Goal: Transaction & Acquisition: Purchase product/service

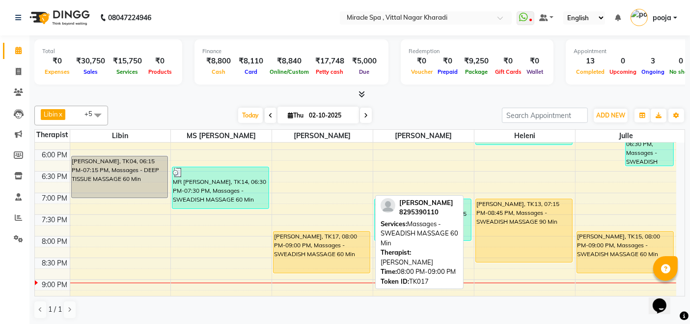
scroll to position [436, 0]
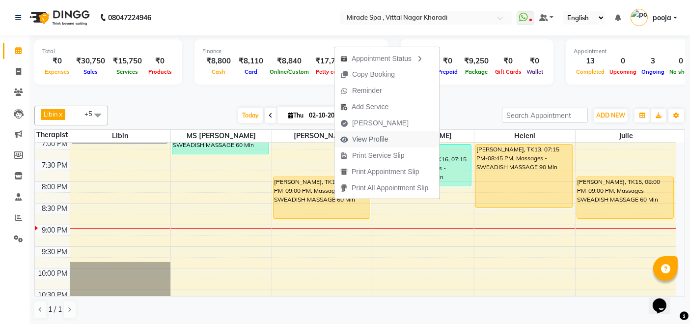
click at [380, 142] on span "View Profile" at bounding box center [370, 139] width 36 height 10
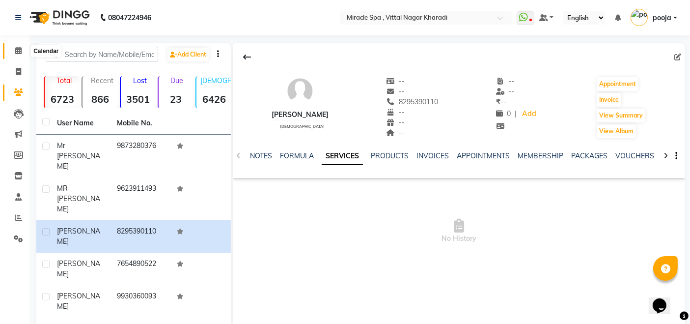
click at [14, 51] on span at bounding box center [18, 50] width 17 height 11
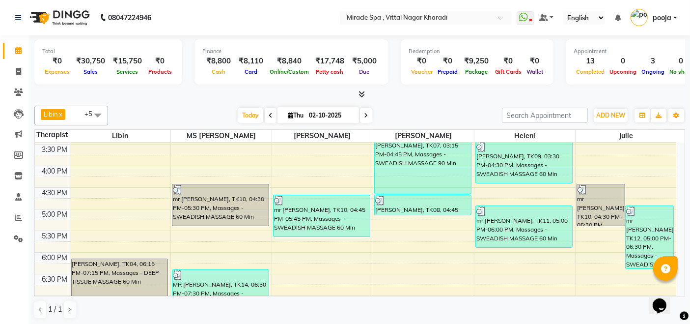
scroll to position [382, 0]
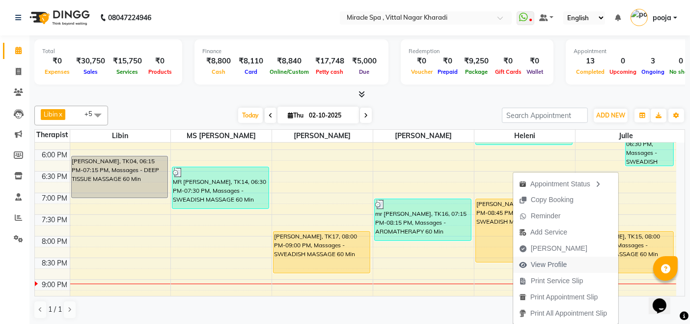
click at [559, 262] on span "View Profile" at bounding box center [549, 264] width 36 height 10
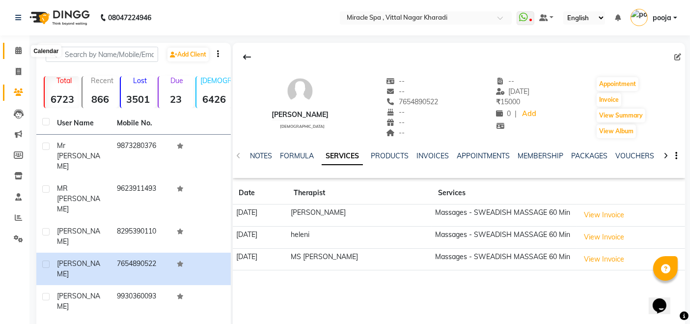
click at [15, 47] on icon at bounding box center [18, 50] width 6 height 7
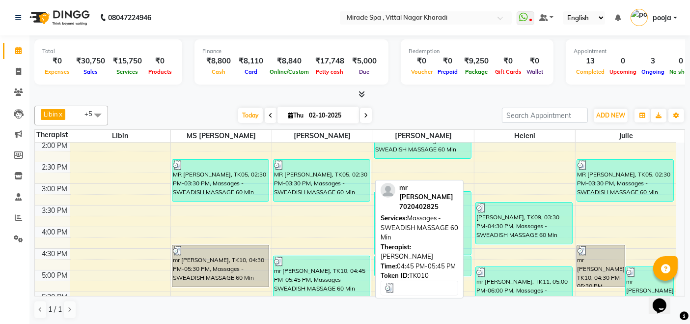
scroll to position [436, 0]
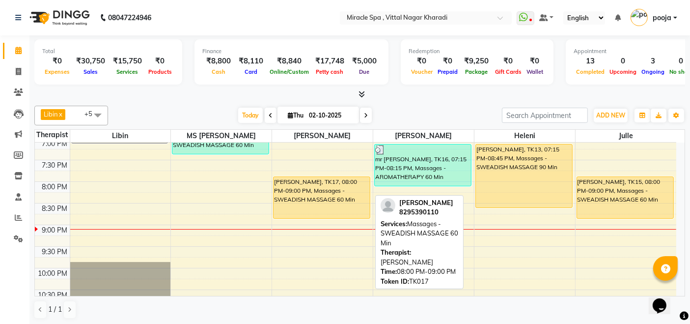
click at [325, 201] on div "[PERSON_NAME], TK17, 08:00 PM-09:00 PM, Massages - SWEADISH MASSAGE 60 Min" at bounding box center [322, 197] width 96 height 41
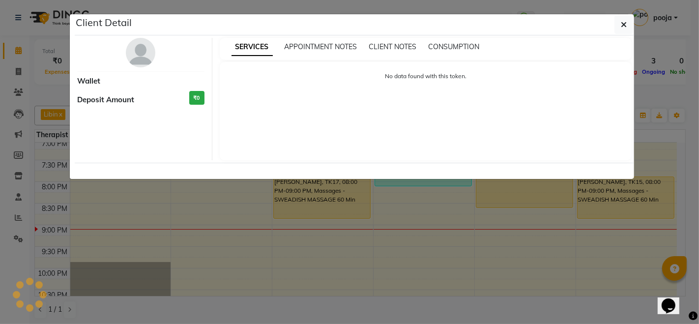
select select "1"
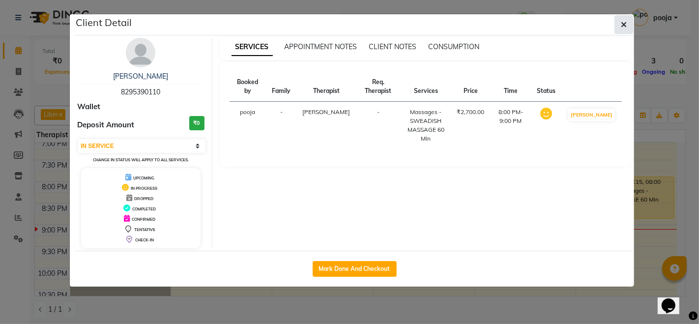
click at [630, 26] on button "button" at bounding box center [623, 24] width 19 height 19
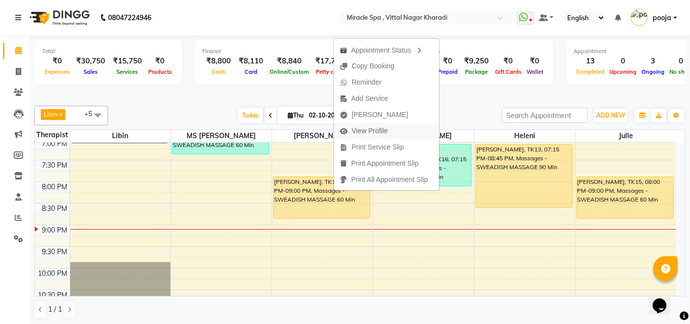
click at [390, 123] on span "View Profile" at bounding box center [364, 131] width 60 height 16
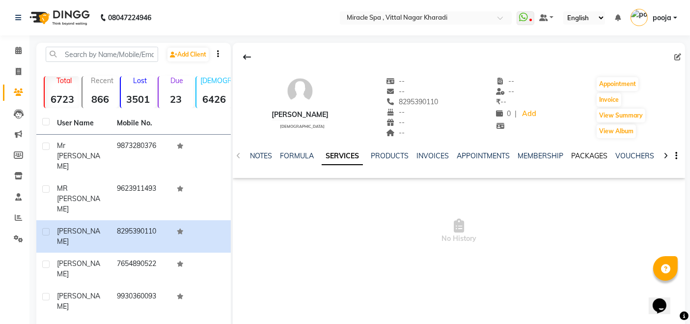
click at [581, 154] on link "PACKAGES" at bounding box center [590, 155] width 36 height 9
click at [13, 49] on span at bounding box center [18, 50] width 17 height 11
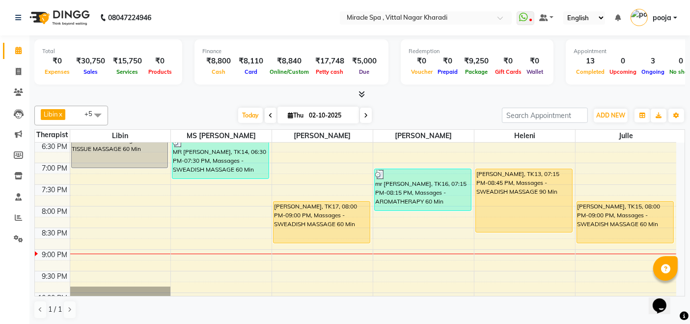
scroll to position [436, 0]
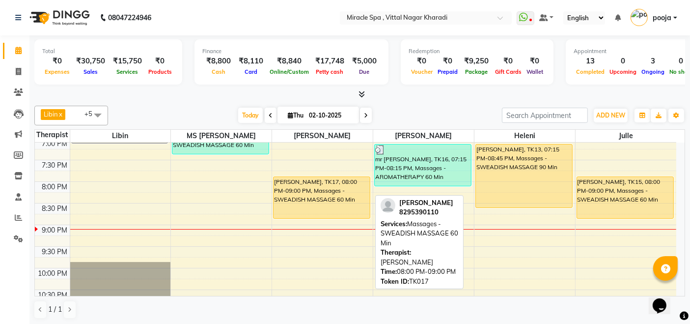
click at [327, 199] on div "[PERSON_NAME], TK17, 08:00 PM-09:00 PM, Massages - SWEADISH MASSAGE 60 Min" at bounding box center [322, 197] width 96 height 41
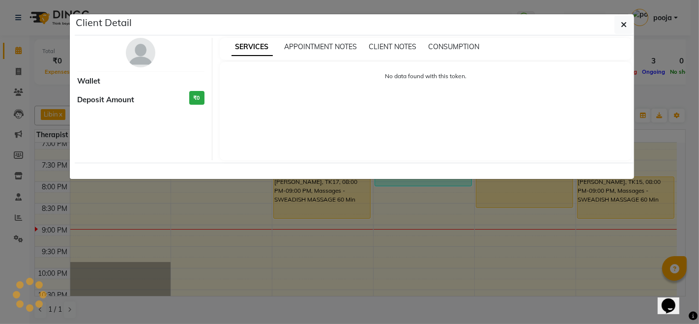
select select "1"
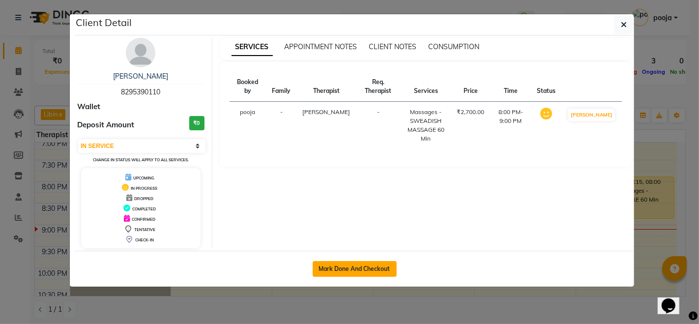
click at [327, 264] on button "Mark Done And Checkout" at bounding box center [355, 269] width 84 height 16
select select "3854"
select select "service"
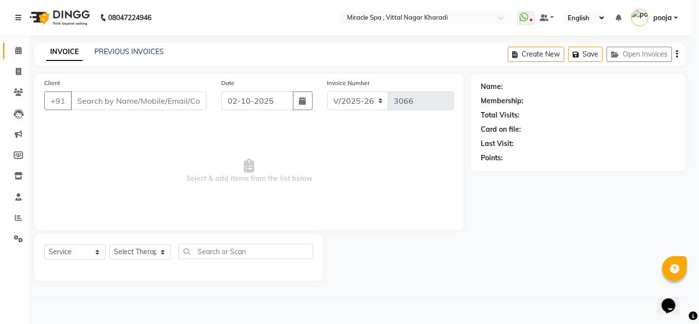
select select "3"
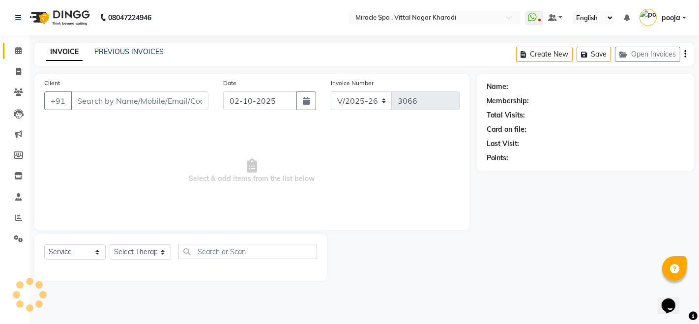
type input "8295390110"
select select "66233"
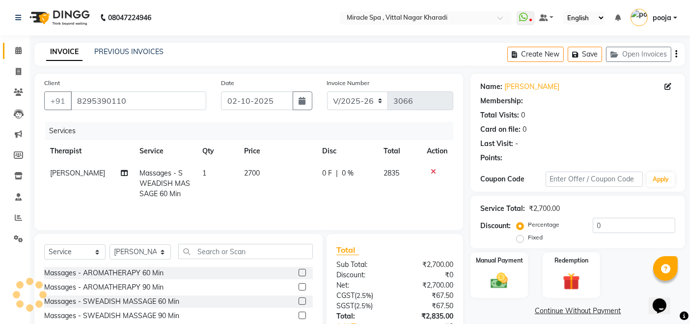
select select "1: Object"
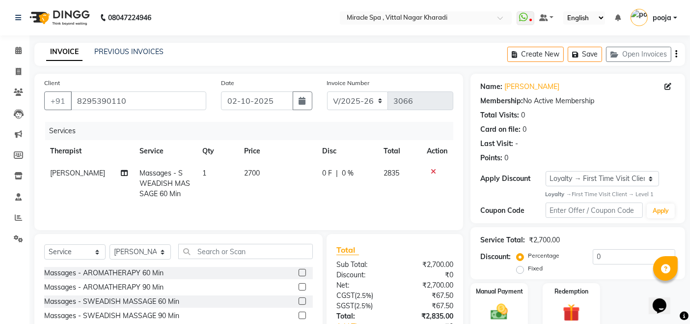
click at [677, 55] on icon "button" at bounding box center [677, 54] width 2 height 0
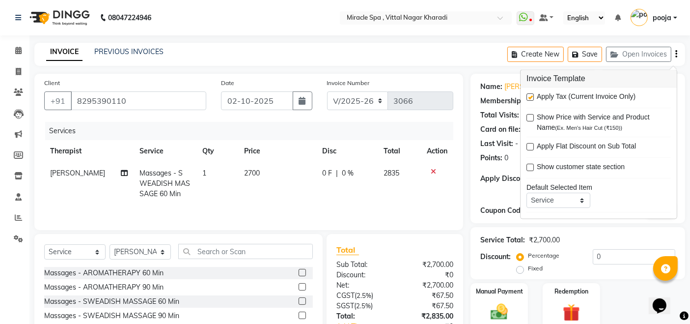
click at [530, 96] on label at bounding box center [530, 97] width 7 height 7
click at [530, 96] on input "checkbox" at bounding box center [530, 98] width 6 height 6
checkbox input "false"
click at [340, 195] on td "0 F | 0 %" at bounding box center [346, 183] width 61 height 43
select select "66233"
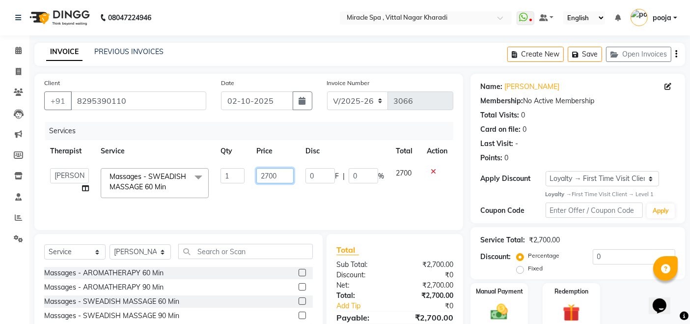
click at [278, 177] on input "2700" at bounding box center [275, 175] width 37 height 15
type input "2200"
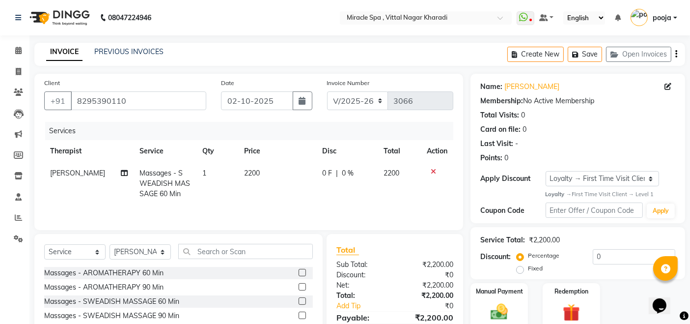
click at [633, 293] on div "Manual Payment Redemption" at bounding box center [577, 306] width 229 height 46
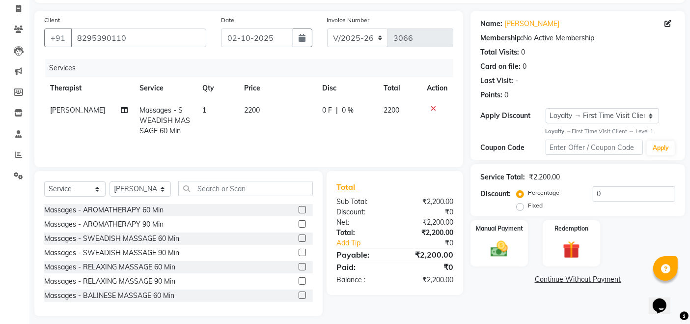
scroll to position [70, 0]
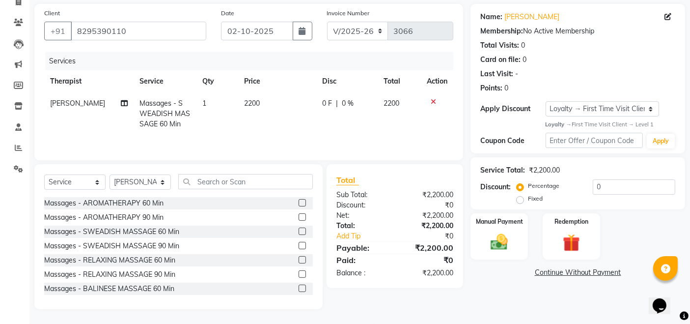
click at [526, 300] on div "Name: [PERSON_NAME] Membership: No Active Membership Total Visits: 0 Card on fi…" at bounding box center [582, 156] width 222 height 305
click at [500, 240] on img at bounding box center [499, 242] width 29 height 21
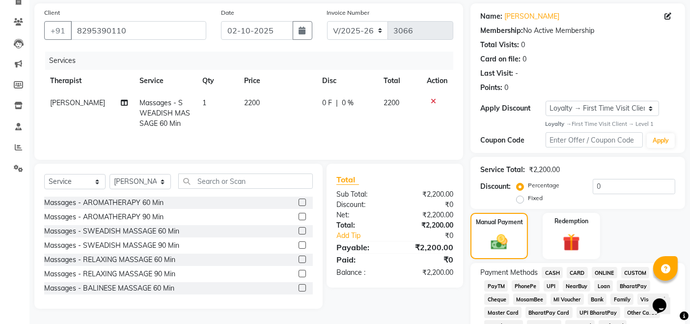
click at [554, 283] on span "UPI" at bounding box center [551, 285] width 15 height 11
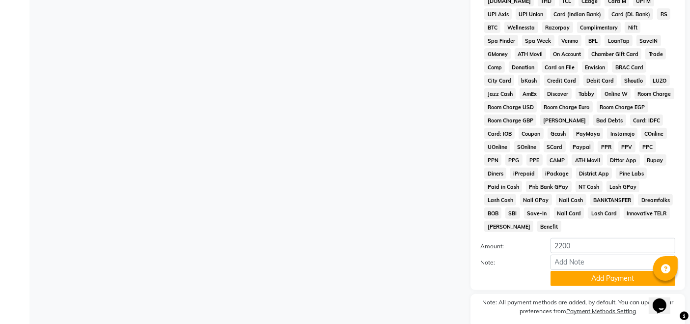
scroll to position [435, 0]
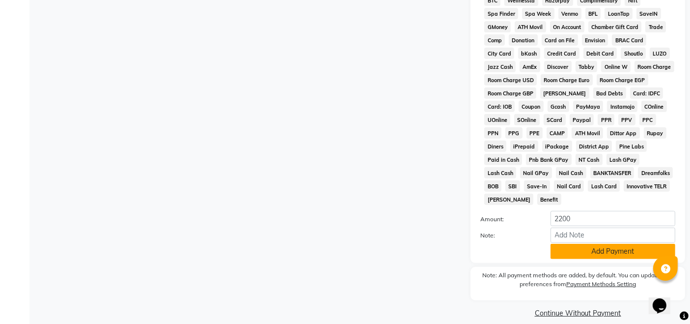
click at [626, 244] on button "Add Payment" at bounding box center [613, 251] width 125 height 15
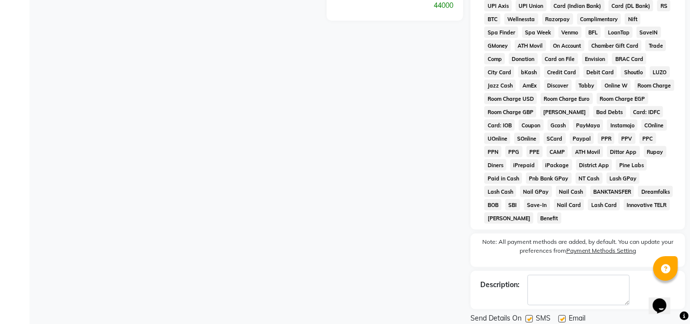
scroll to position [439, 0]
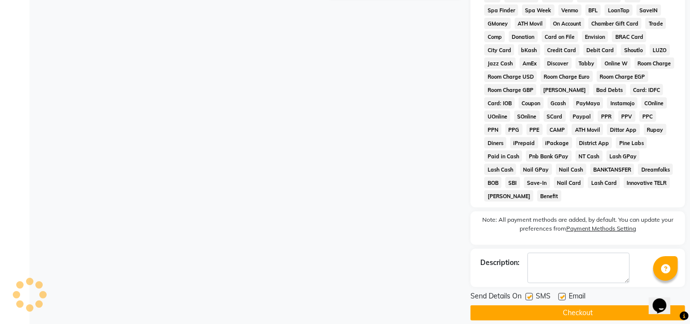
click at [598, 305] on button "Checkout" at bounding box center [578, 312] width 215 height 15
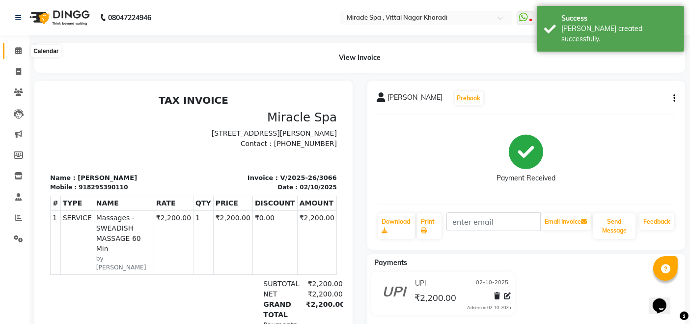
click at [19, 47] on icon at bounding box center [18, 50] width 6 height 7
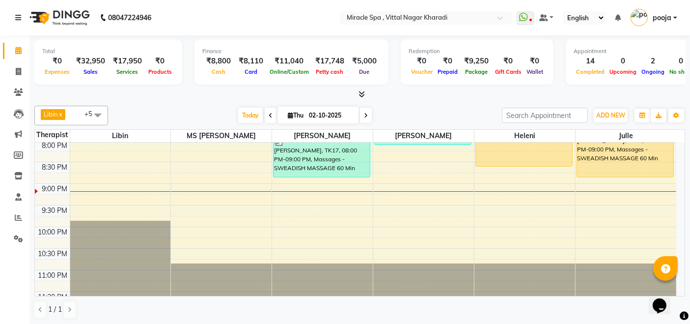
scroll to position [423, 0]
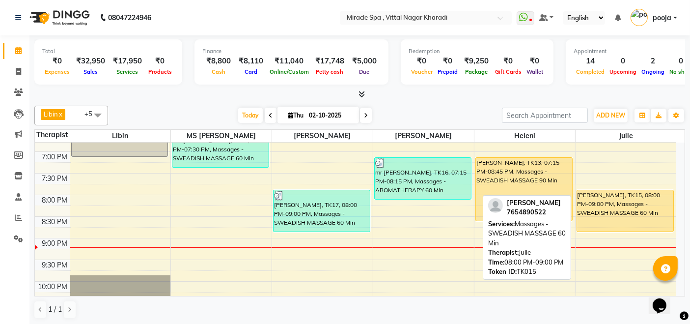
click at [622, 200] on div "[PERSON_NAME], TK15, 08:00 PM-09:00 PM, Massages - SWEADISH MASSAGE 60 Min" at bounding box center [625, 210] width 96 height 41
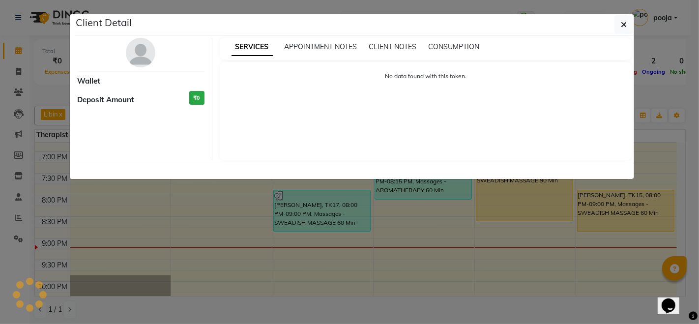
select select "1"
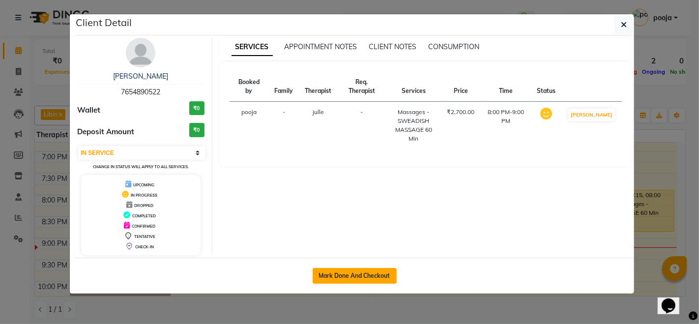
click at [352, 271] on button "Mark Done And Checkout" at bounding box center [355, 276] width 84 height 16
select select "3854"
select select "service"
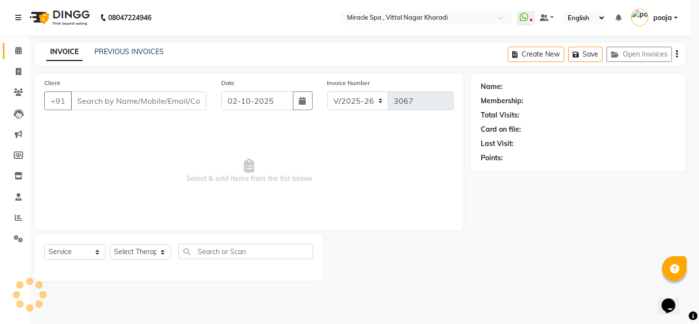
select select "3"
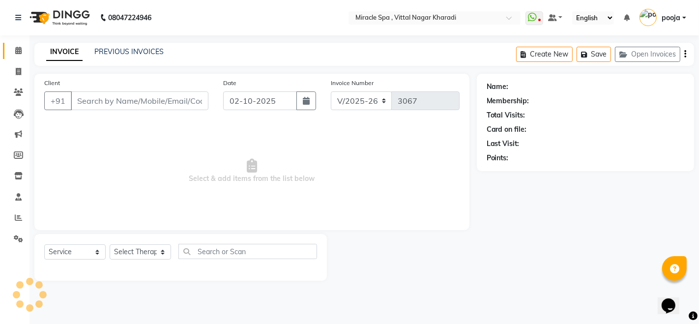
type input "7654890522"
select select "91009"
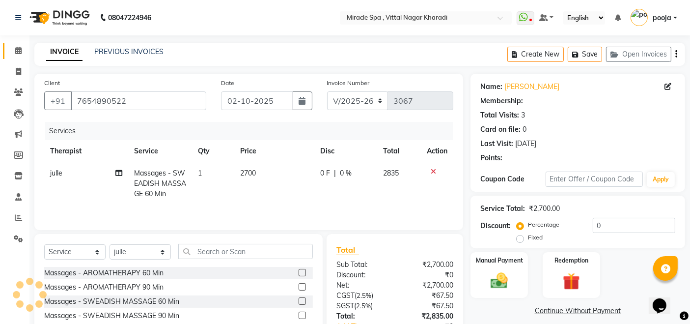
select select "1: Object"
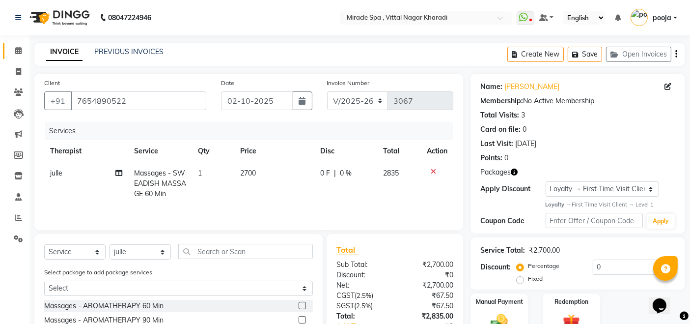
scroll to position [70, 0]
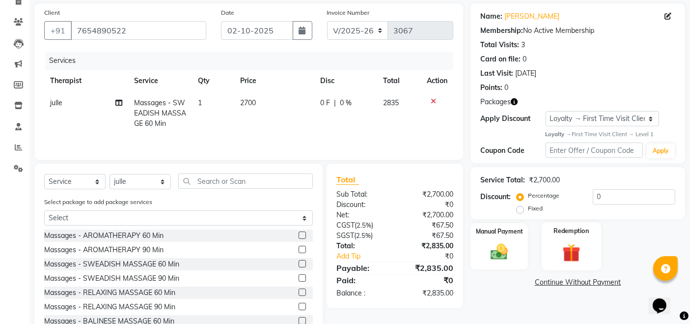
click at [584, 253] on img at bounding box center [571, 253] width 29 height 23
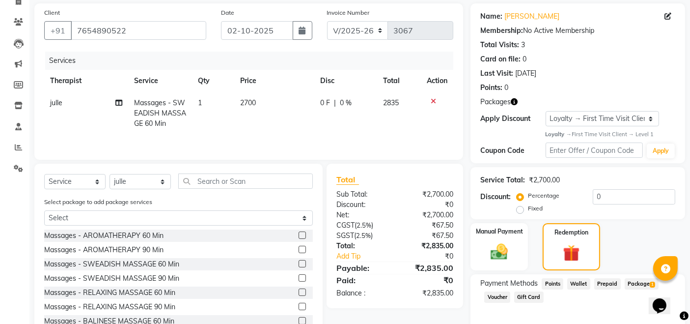
click at [642, 283] on span "Package 1" at bounding box center [642, 283] width 34 height 11
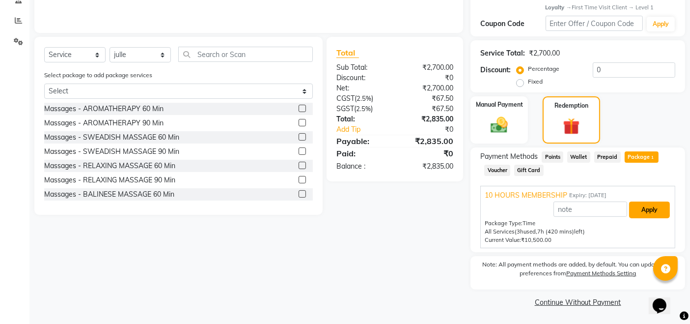
click at [648, 214] on button "Apply" at bounding box center [649, 209] width 41 height 17
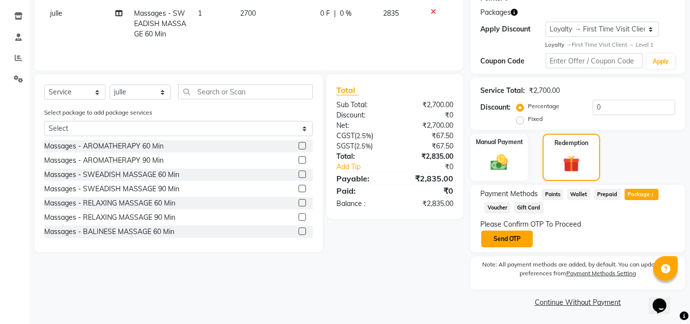
click at [514, 238] on button "Send OTP" at bounding box center [508, 238] width 52 height 17
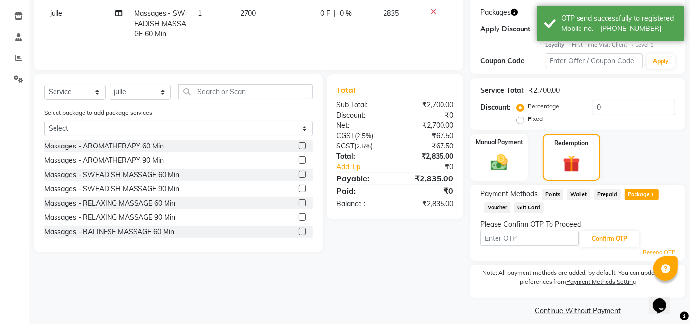
click at [514, 238] on input "text" at bounding box center [530, 237] width 98 height 15
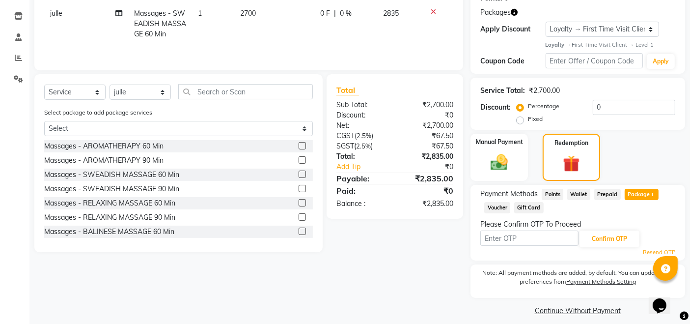
click at [514, 238] on input "text" at bounding box center [530, 237] width 98 height 15
type input "4550"
click at [588, 236] on button "Confirm OTP" at bounding box center [610, 238] width 60 height 17
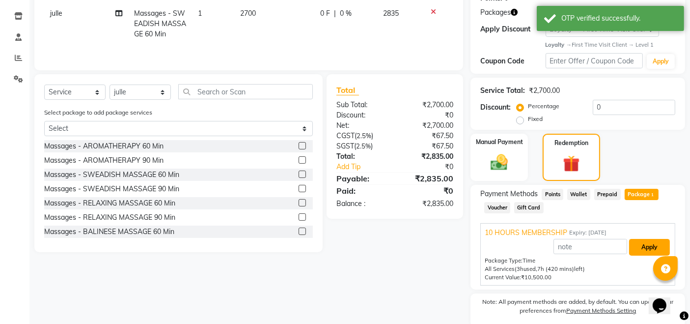
click at [644, 249] on button "Apply" at bounding box center [649, 247] width 41 height 17
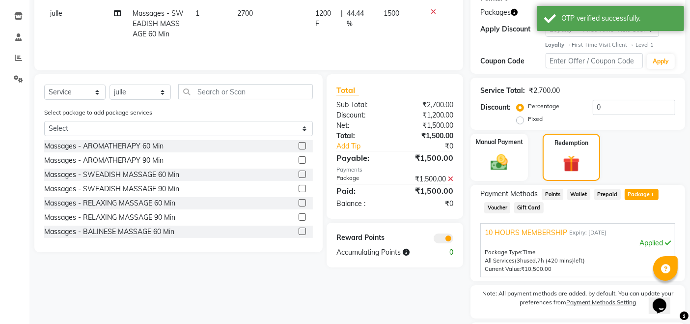
scroll to position [244, 0]
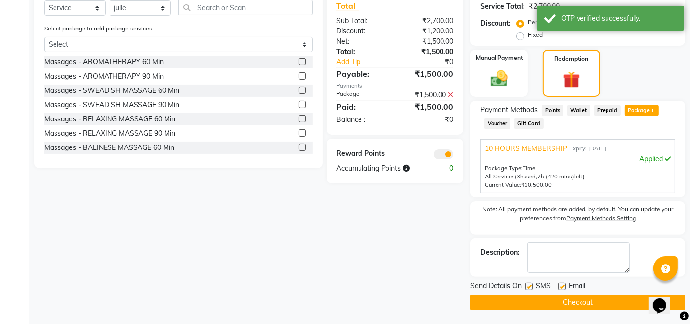
click at [571, 302] on button "Checkout" at bounding box center [578, 302] width 215 height 15
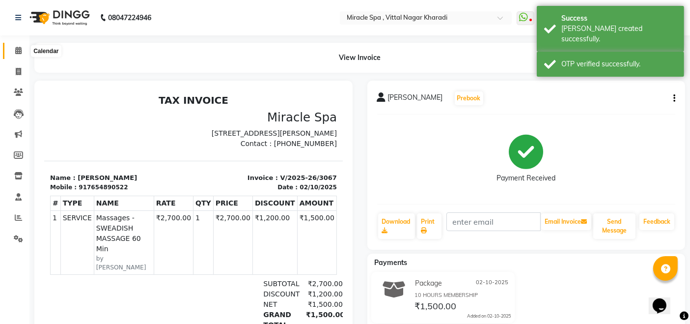
click at [15, 54] on icon at bounding box center [18, 50] width 6 height 7
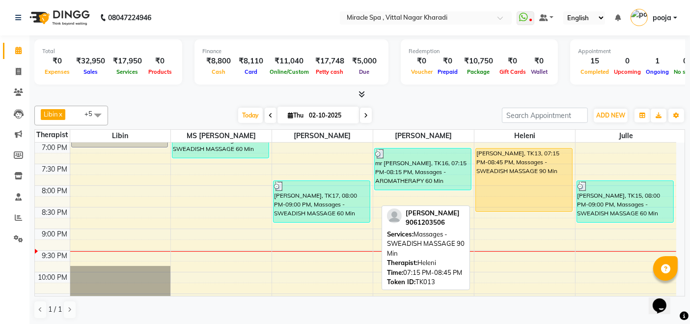
scroll to position [378, 0]
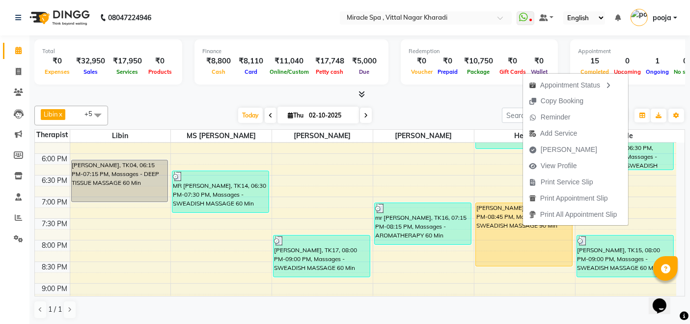
click at [194, 101] on div "Total ₹0 Expenses ₹32,950 Sales ₹17,950 Services ₹0 Products Finance ₹8,800 Cas…" at bounding box center [359, 180] width 661 height 290
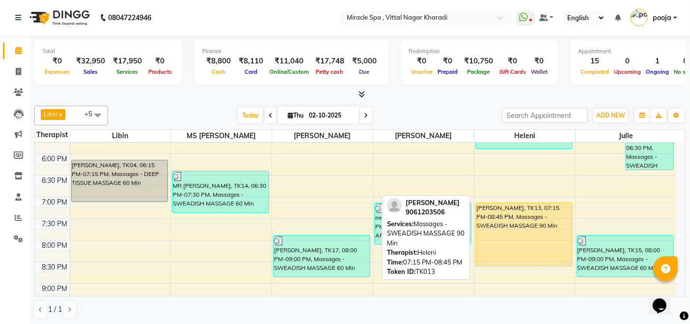
click at [538, 220] on div "[PERSON_NAME], TK13, 07:15 PM-08:45 PM, Massages - SWEADISH MASSAGE 90 Min" at bounding box center [524, 234] width 96 height 63
select select "1"
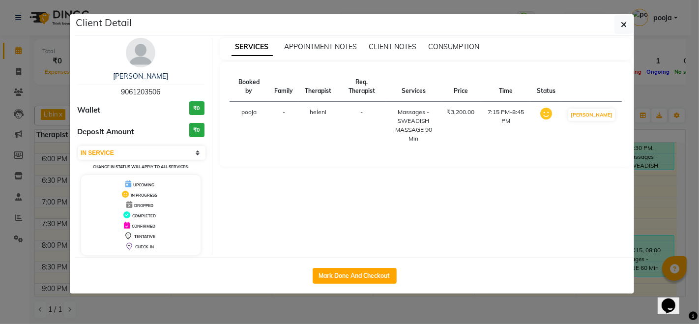
click at [143, 90] on span "9061203506" at bounding box center [140, 91] width 39 height 9
copy span "9061203506"
click at [627, 24] on button "button" at bounding box center [623, 24] width 19 height 19
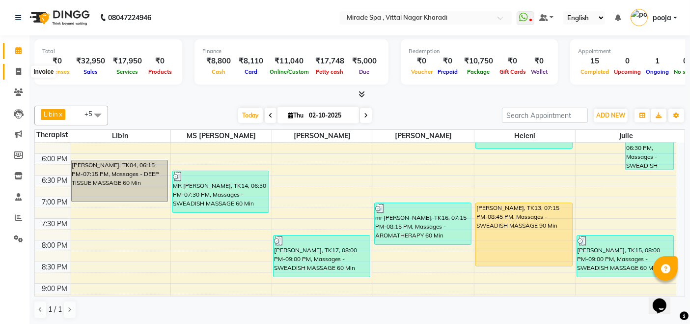
click at [16, 68] on icon at bounding box center [18, 71] width 5 height 7
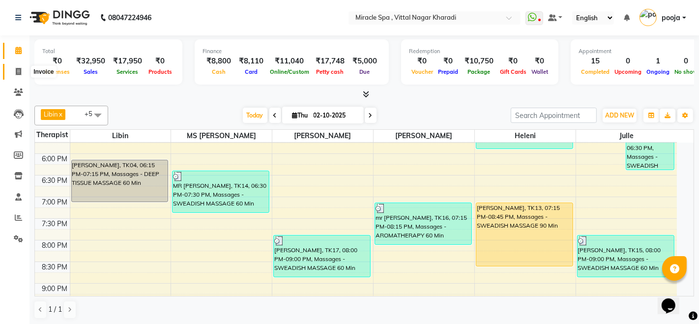
select select "3854"
select select "service"
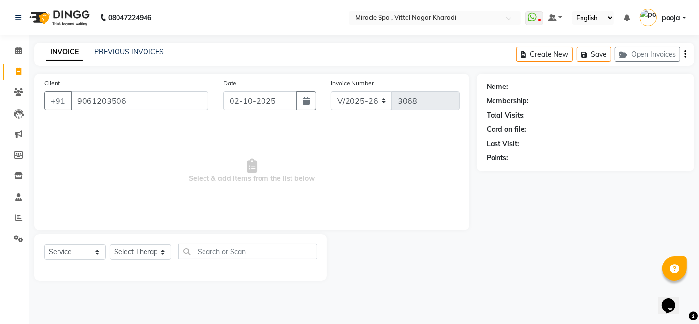
type input "9061203506"
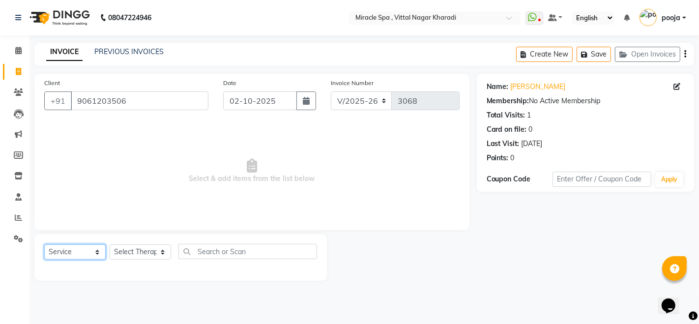
click at [92, 253] on select "Select Service Product Membership Package Voucher Prepaid Gift Card" at bounding box center [74, 251] width 61 height 15
select select "package"
click at [44, 244] on select "Select Service Product Membership Package Voucher Prepaid Gift Card" at bounding box center [74, 251] width 61 height 15
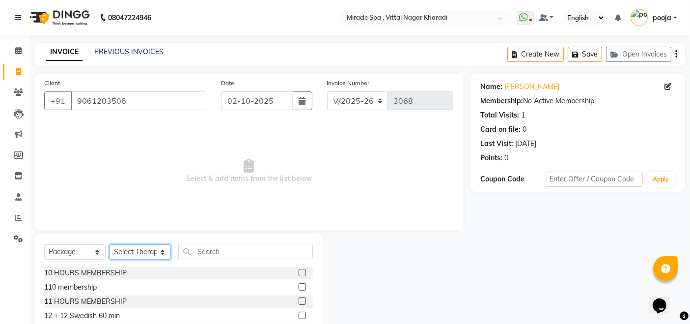
click at [163, 253] on select "Select Therapist [PERSON_NAME] [PERSON_NAME] [PERSON_NAME] [PERSON_NAME] MR [PE…" at bounding box center [140, 251] width 61 height 15
select select "24884"
click at [110, 244] on select "Select Therapist [PERSON_NAME] [PERSON_NAME] [PERSON_NAME] [PERSON_NAME] MR [PE…" at bounding box center [140, 251] width 61 height 15
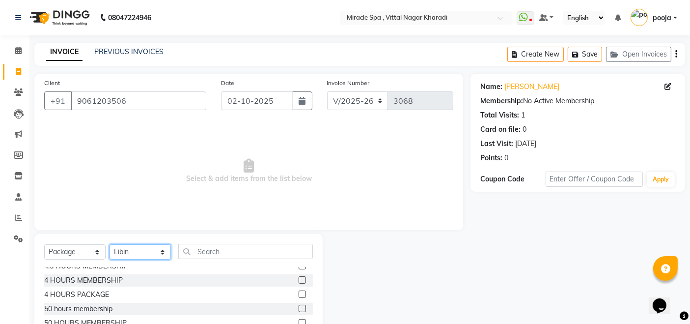
scroll to position [215, 0]
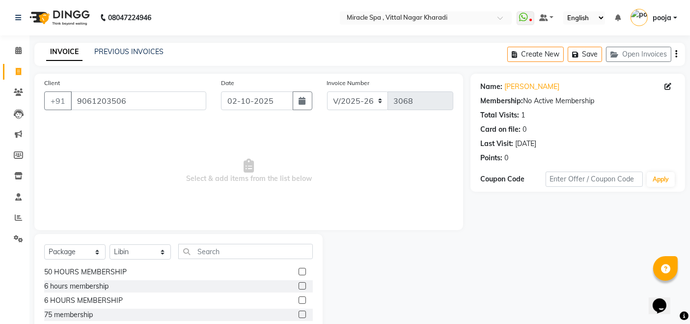
click at [299, 296] on label at bounding box center [302, 299] width 7 height 7
click at [299, 297] on input "checkbox" at bounding box center [302, 300] width 6 height 6
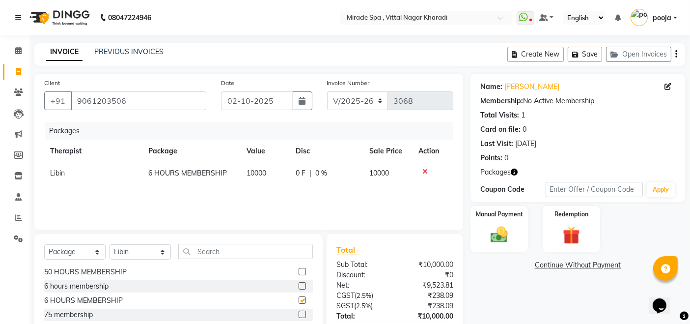
checkbox input "false"
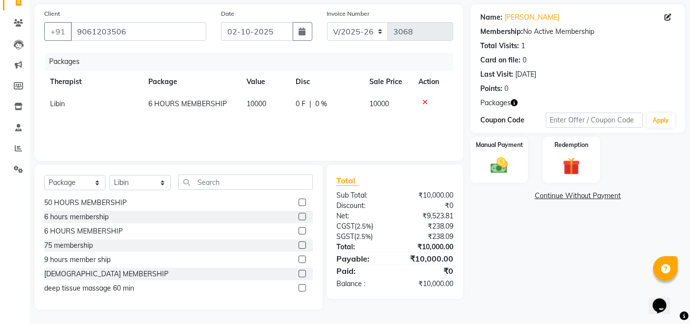
scroll to position [0, 0]
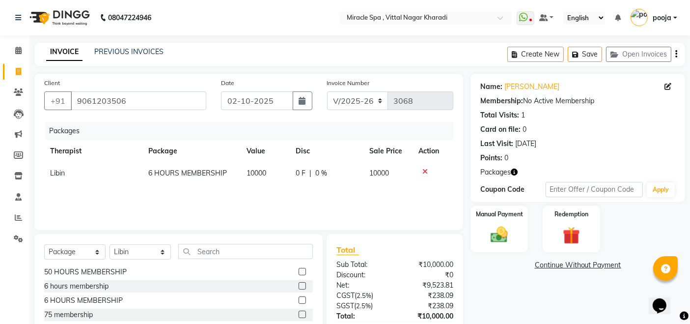
click at [677, 54] on icon "button" at bounding box center [677, 54] width 2 height 0
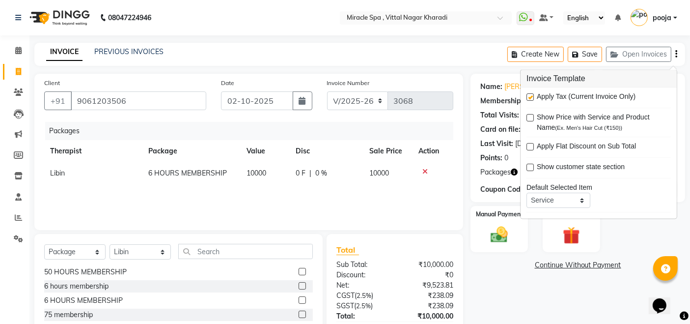
click at [533, 94] on label at bounding box center [530, 97] width 7 height 7
click at [533, 95] on input "checkbox" at bounding box center [530, 98] width 6 height 6
checkbox input "false"
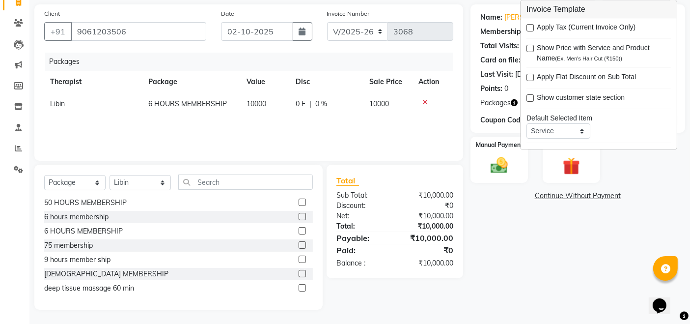
click at [521, 241] on div "Name: [PERSON_NAME] Membership: No Active Membership Total Visits: 1 Card on fi…" at bounding box center [582, 156] width 222 height 305
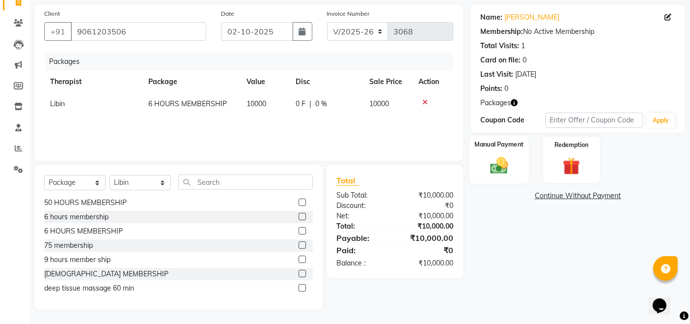
click at [492, 164] on img at bounding box center [499, 165] width 29 height 21
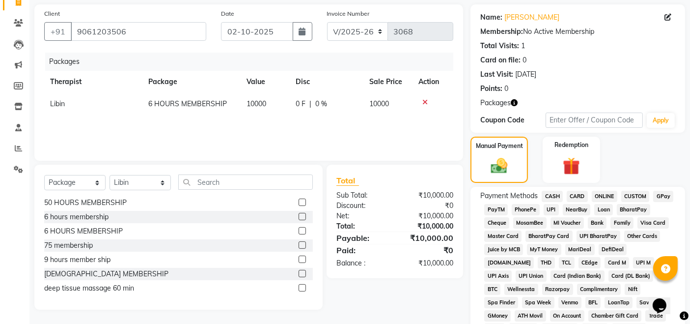
click at [583, 193] on span "CARD" at bounding box center [577, 196] width 21 height 11
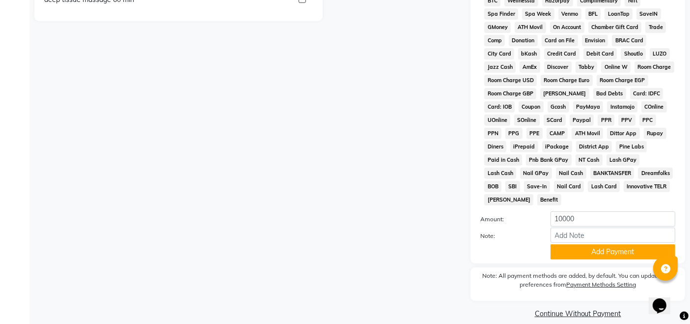
drag, startPoint x: 285, startPoint y: 211, endPoint x: 467, endPoint y: 212, distance: 182.8
click at [312, 211] on div "Client [PHONE_NUMBER] Date [DATE] Invoice Number V/2025 V/[PHONE_NUMBER] Packag…" at bounding box center [249, 18] width 444 height 605
click at [629, 244] on button "Add Payment" at bounding box center [613, 251] width 125 height 15
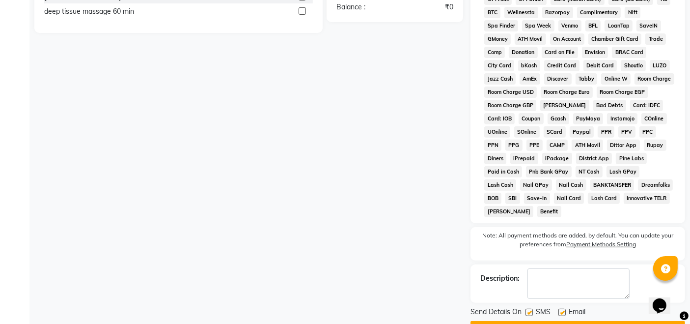
scroll to position [362, 0]
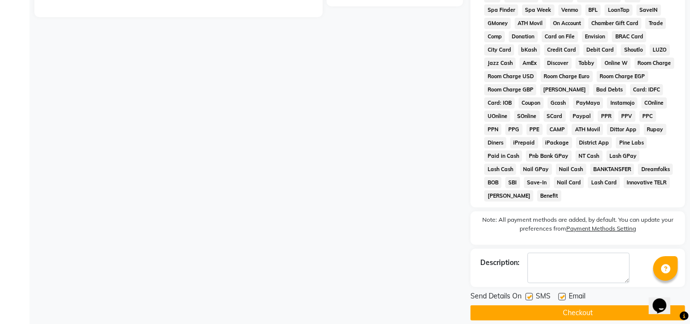
click at [570, 305] on button "Checkout" at bounding box center [578, 312] width 215 height 15
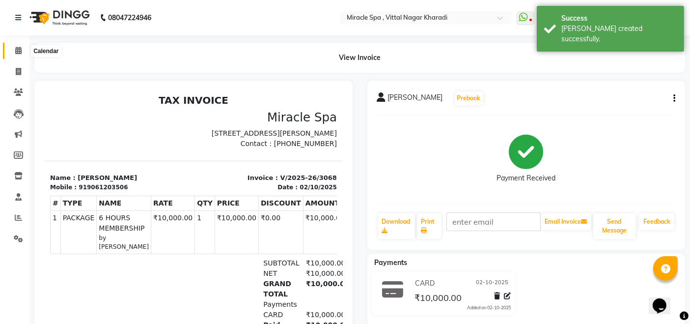
click at [16, 54] on icon at bounding box center [18, 50] width 6 height 7
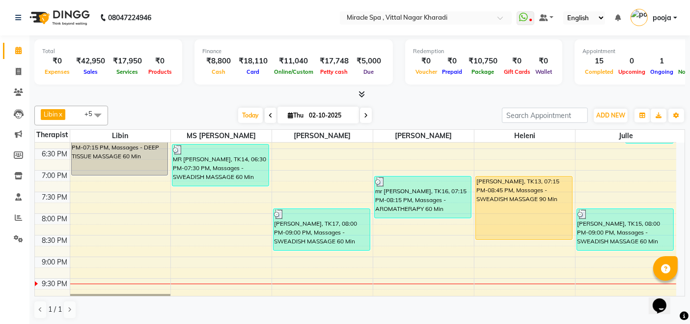
scroll to position [436, 0]
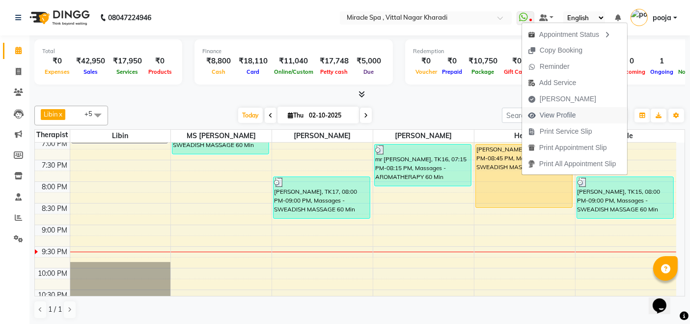
click at [576, 112] on span "View Profile" at bounding box center [552, 115] width 60 height 16
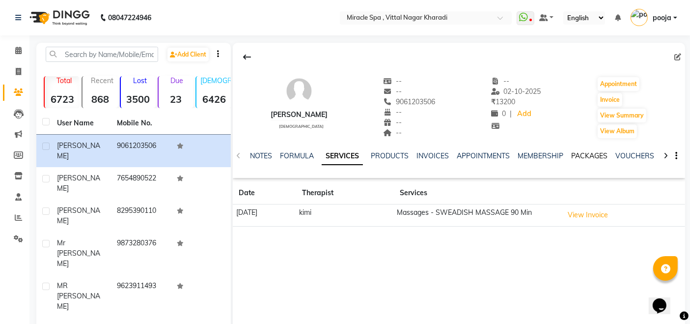
drag, startPoint x: 593, startPoint y: 144, endPoint x: 583, endPoint y: 154, distance: 13.6
click at [586, 151] on div "NOTES FORMULA SERVICES PRODUCTS INVOICES APPOINTMENTS MEMBERSHIP PACKAGES VOUCH…" at bounding box center [459, 156] width 453 height 34
click at [583, 154] on link "PACKAGES" at bounding box center [590, 155] width 36 height 9
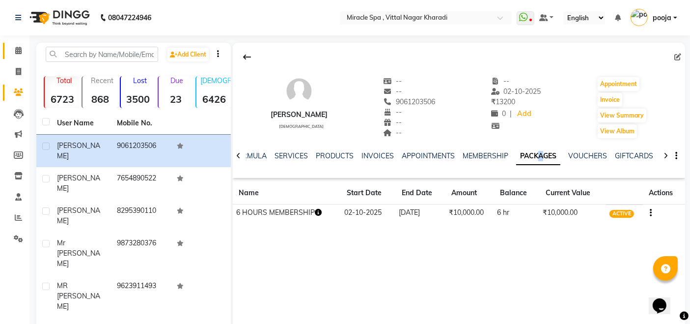
click at [17, 44] on link "Calendar" at bounding box center [15, 51] width 24 height 16
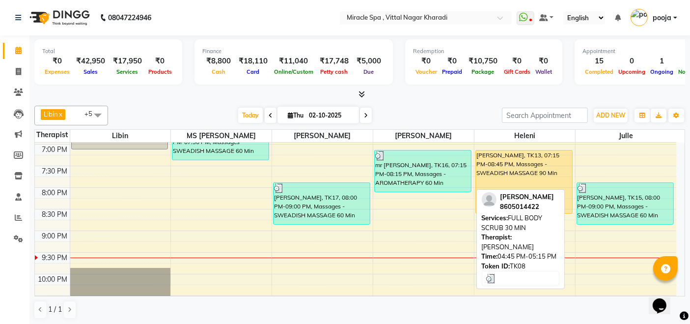
scroll to position [436, 0]
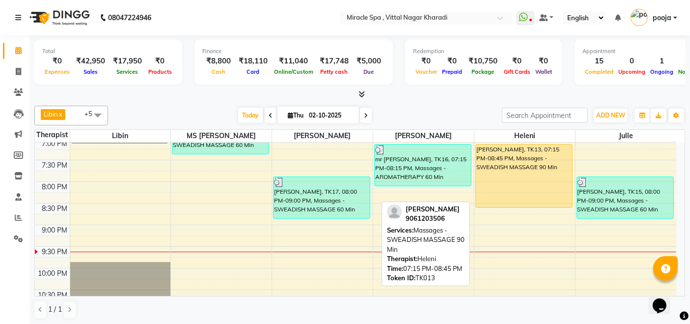
click at [519, 166] on div "[PERSON_NAME], TK13, 07:15 PM-08:45 PM, Massages - SWEADISH MASSAGE 90 Min" at bounding box center [524, 175] width 96 height 63
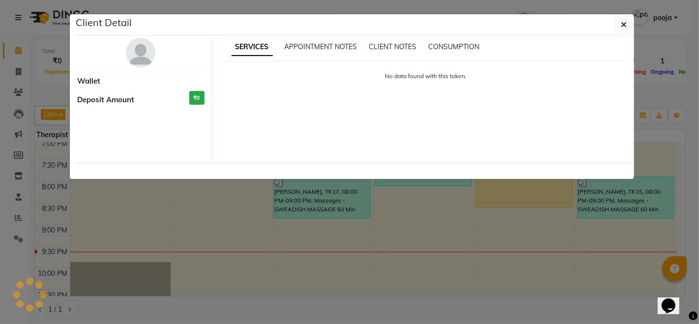
select select "1"
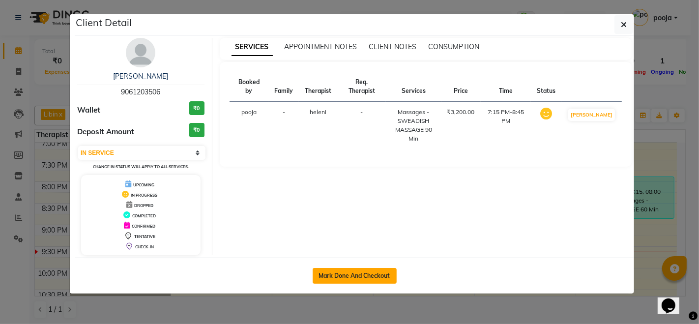
click at [356, 277] on button "Mark Done And Checkout" at bounding box center [355, 276] width 84 height 16
select select "service"
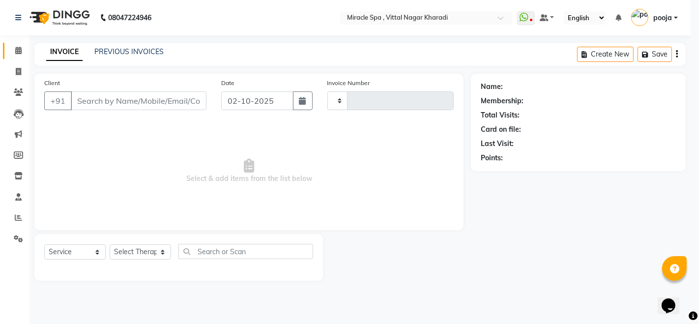
type input "3069"
select select "3"
select select "3854"
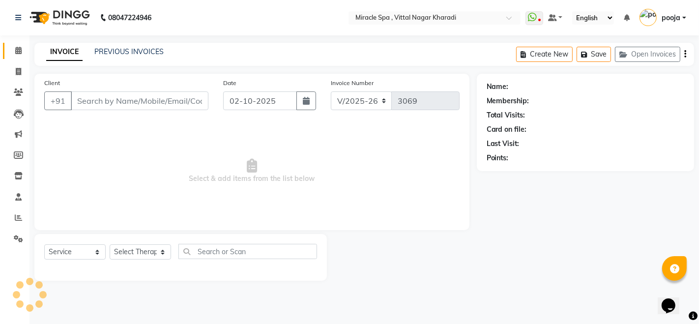
type input "9061203506"
select select "89065"
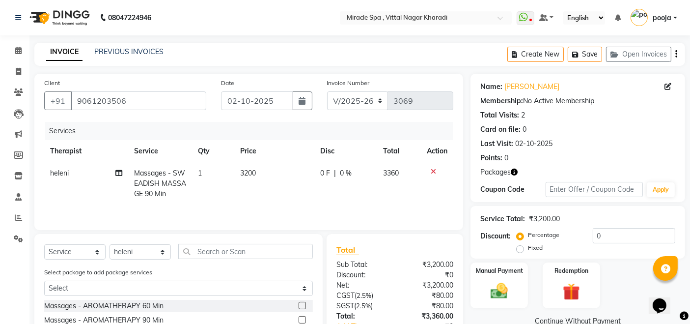
click at [677, 54] on icon "button" at bounding box center [677, 54] width 2 height 0
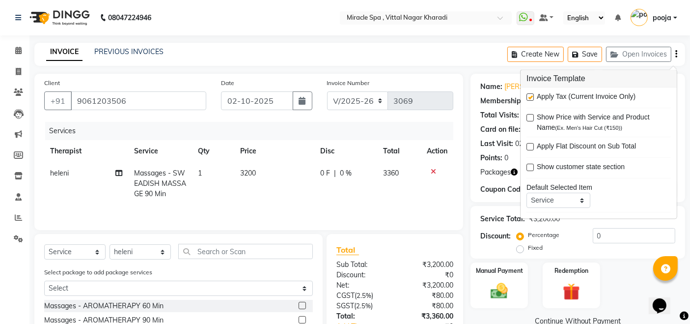
click at [527, 96] on label at bounding box center [530, 97] width 7 height 7
click at [527, 96] on input "checkbox" at bounding box center [530, 98] width 6 height 6
checkbox input "false"
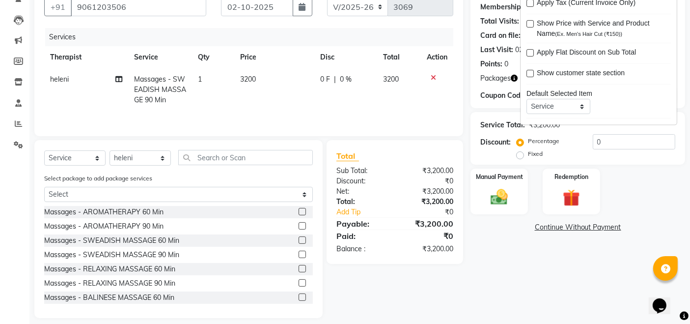
scroll to position [103, 0]
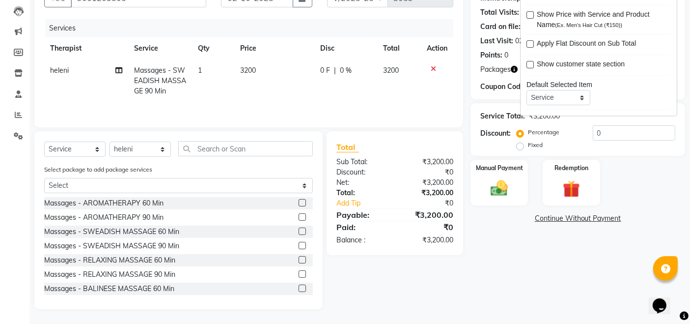
click at [502, 286] on div "Name: Mr Asif Membership: No Active Membership Total Visits: 2 Card on file: 0 …" at bounding box center [582, 140] width 222 height 338
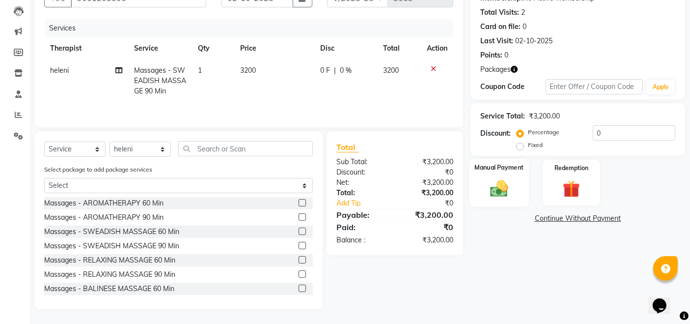
click at [514, 173] on div "Manual Payment" at bounding box center [499, 183] width 59 height 48
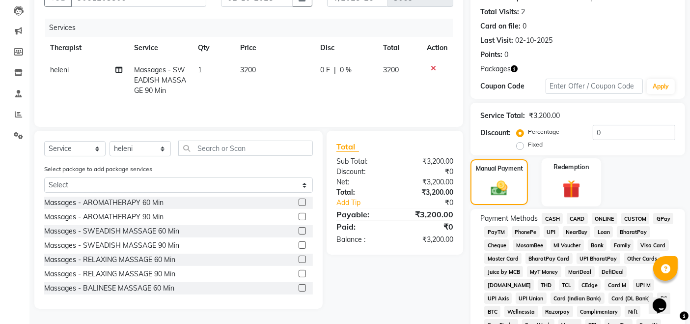
click at [580, 177] on img at bounding box center [571, 188] width 29 height 23
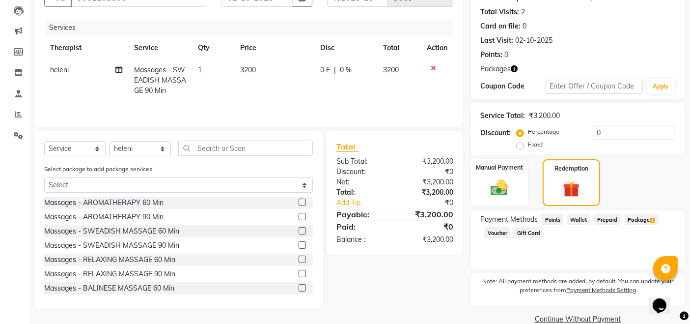
click at [634, 219] on span "Package 1" at bounding box center [642, 219] width 34 height 11
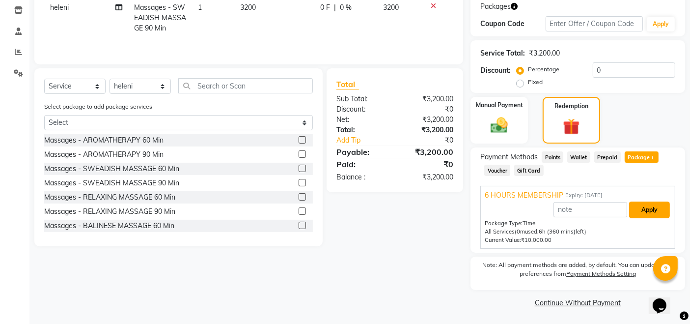
click at [658, 209] on button "Apply" at bounding box center [649, 209] width 41 height 17
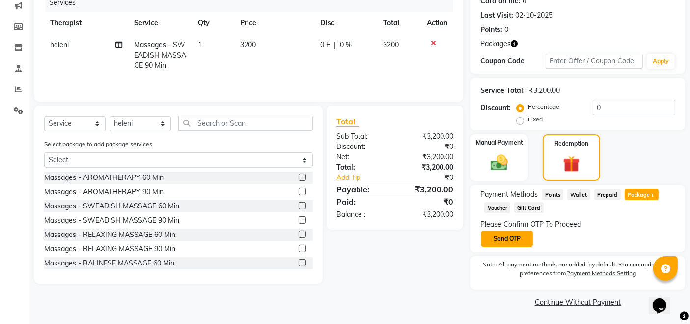
click at [482, 233] on button "Send OTP" at bounding box center [508, 238] width 52 height 17
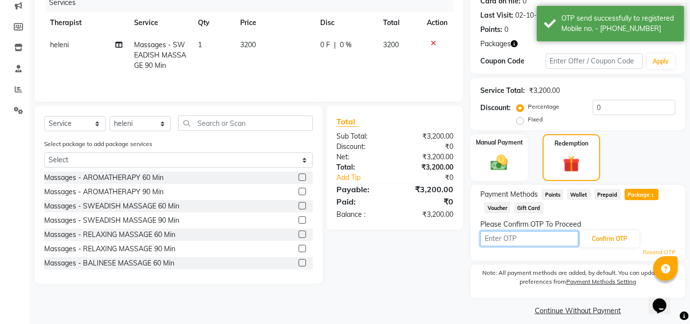
click at [505, 241] on input "text" at bounding box center [530, 238] width 98 height 15
click at [16, 111] on icon at bounding box center [18, 110] width 9 height 7
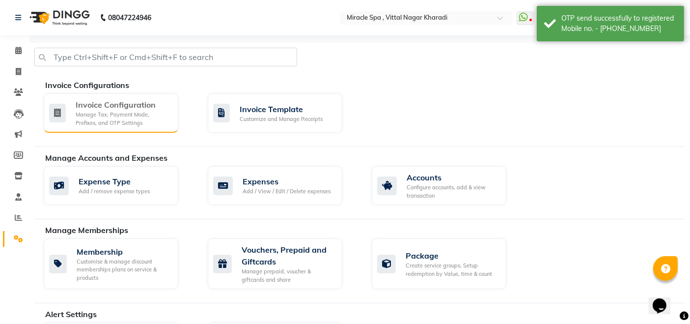
click at [108, 101] on div "Invoice Configuration" at bounding box center [123, 105] width 95 height 12
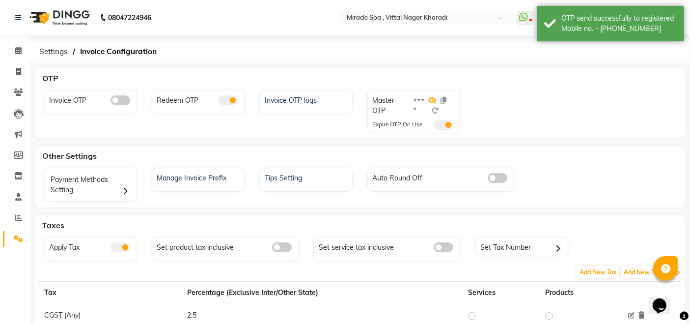
click at [436, 101] on icon at bounding box center [432, 100] width 9 height 7
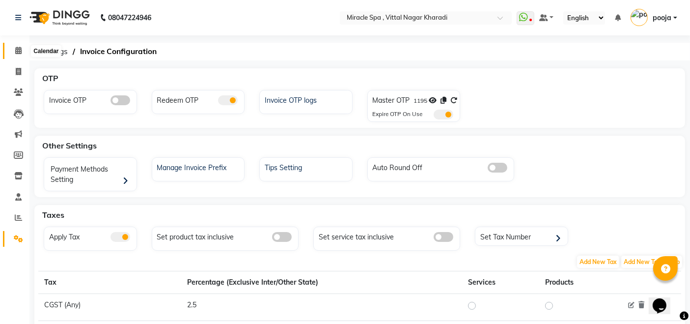
click at [18, 45] on span at bounding box center [18, 50] width 17 height 11
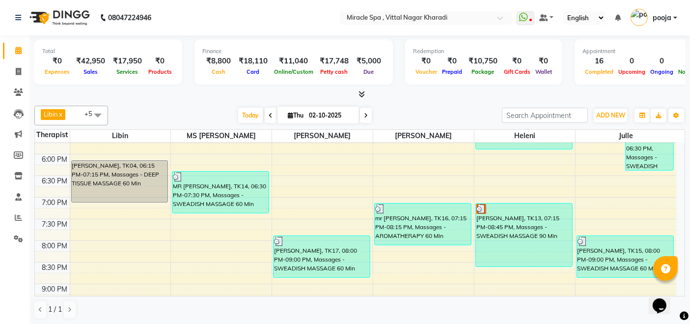
scroll to position [382, 0]
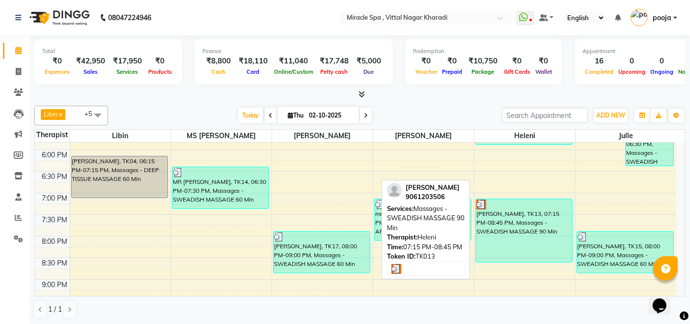
click at [505, 221] on div "[PERSON_NAME], TK13, 07:15 PM-08:45 PM, Massages - SWEADISH MASSAGE 90 Min" at bounding box center [524, 230] width 96 height 63
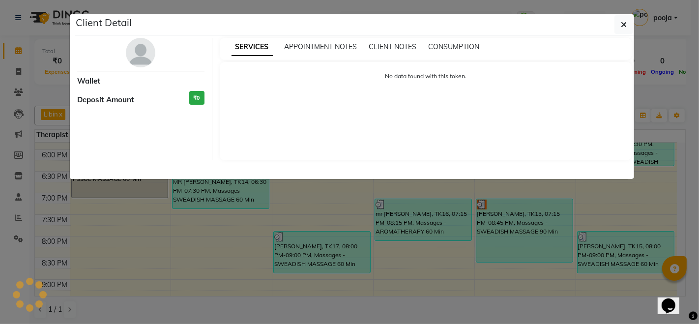
select select "3"
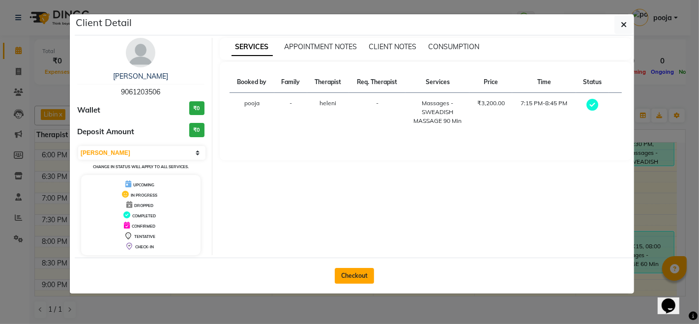
click at [361, 277] on button "Checkout" at bounding box center [354, 276] width 39 height 16
select select "3854"
select select "service"
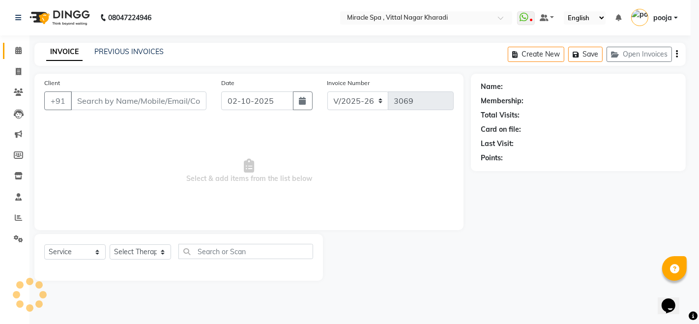
type input "9061203506"
select select "89065"
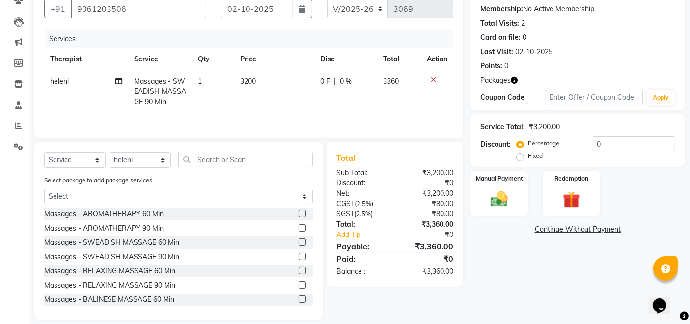
scroll to position [103, 0]
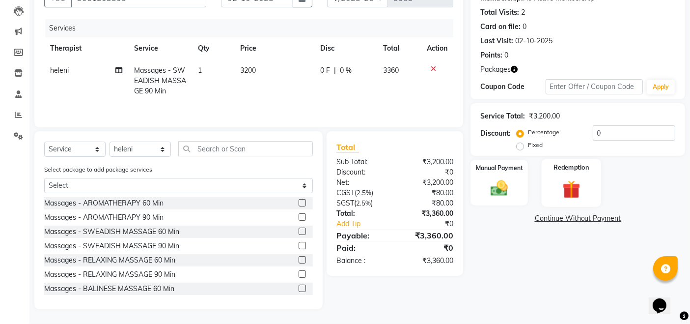
click at [582, 178] on img at bounding box center [571, 189] width 29 height 23
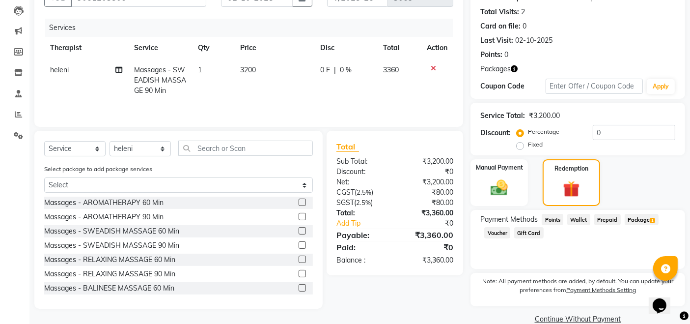
click at [633, 220] on span "Package 1" at bounding box center [642, 219] width 34 height 11
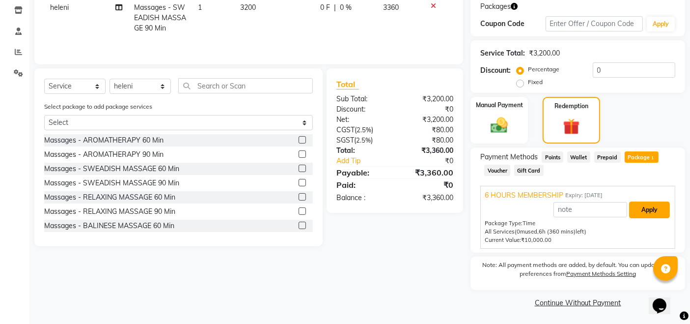
click at [652, 205] on button "Apply" at bounding box center [649, 209] width 41 height 17
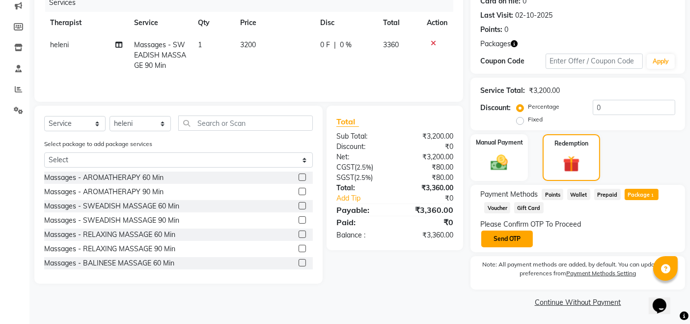
click at [529, 246] on button "Send OTP" at bounding box center [508, 238] width 52 height 17
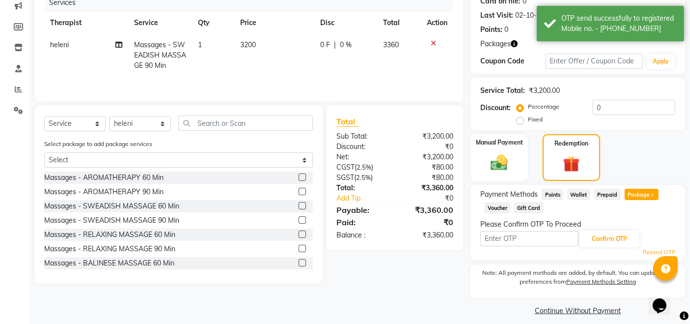
click at [529, 246] on div "Confirm OTP" at bounding box center [578, 238] width 195 height 19
click at [534, 235] on input "text" at bounding box center [530, 238] width 98 height 15
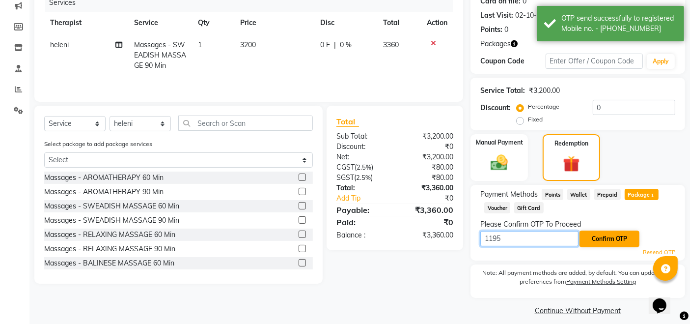
type input "1195"
click at [616, 234] on button "Confirm OTP" at bounding box center [610, 238] width 60 height 17
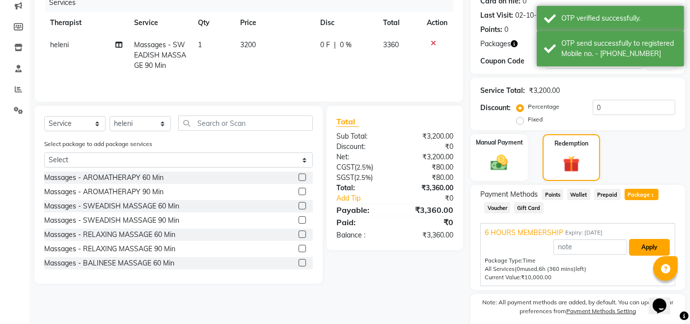
click at [642, 244] on button "Apply" at bounding box center [649, 247] width 41 height 17
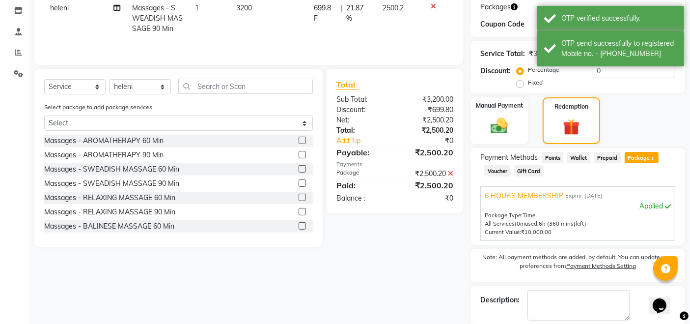
scroll to position [212, 0]
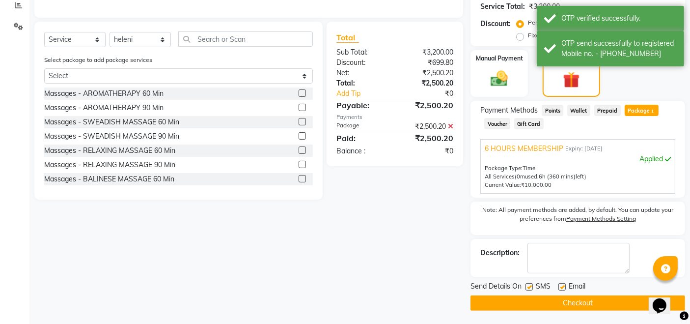
click at [528, 298] on button "Checkout" at bounding box center [578, 302] width 215 height 15
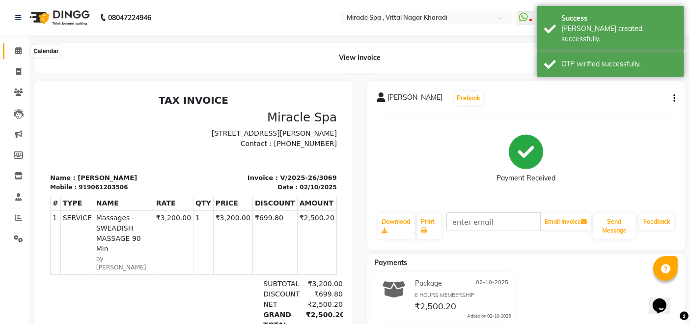
click at [19, 48] on icon at bounding box center [18, 50] width 6 height 7
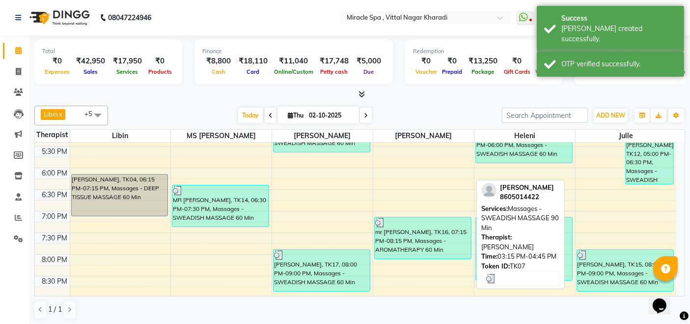
scroll to position [382, 0]
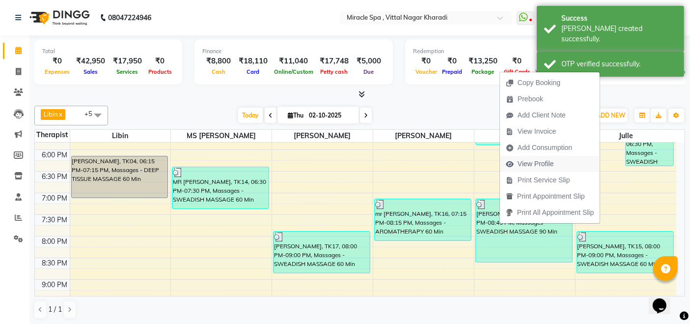
click at [571, 162] on button "View Profile" at bounding box center [550, 164] width 100 height 16
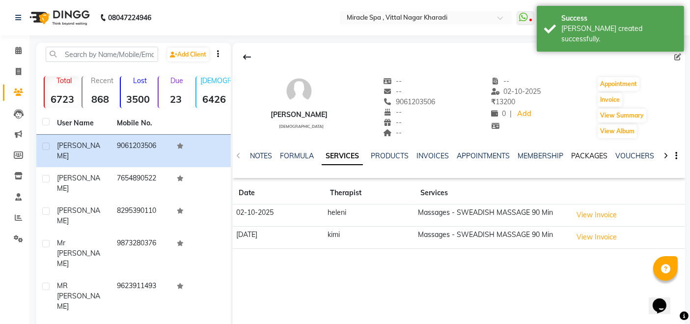
click at [585, 151] on link "PACKAGES" at bounding box center [590, 155] width 36 height 9
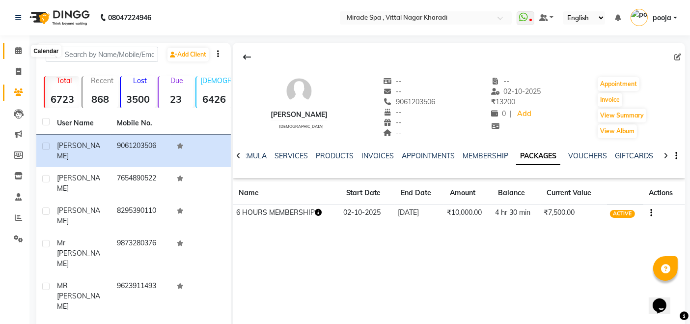
click at [23, 47] on span at bounding box center [18, 50] width 17 height 11
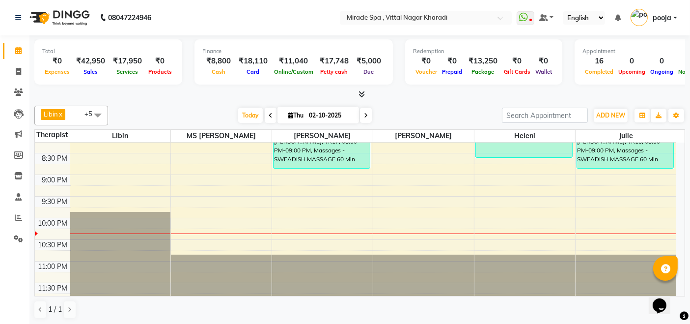
scroll to position [487, 0]
